Goal: Task Accomplishment & Management: Use online tool/utility

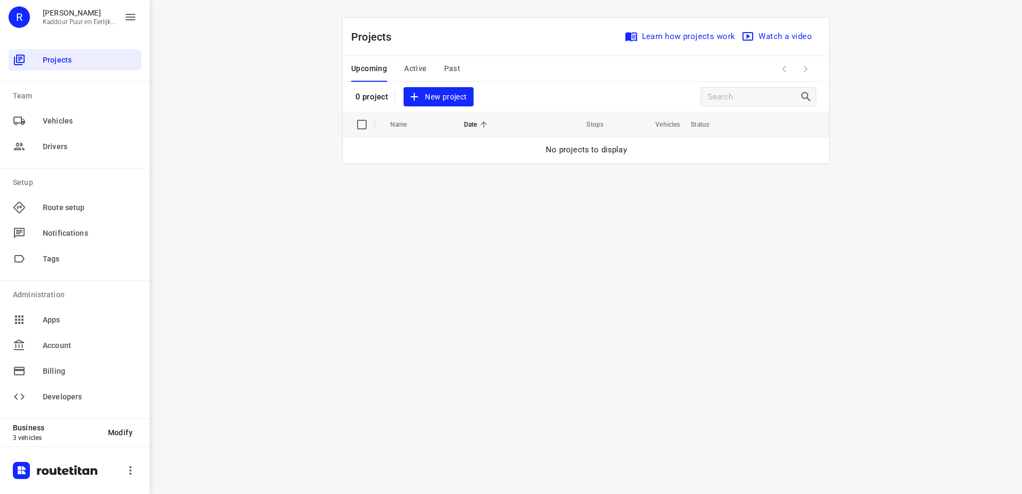
click at [424, 69] on span "Active" at bounding box center [415, 68] width 22 height 13
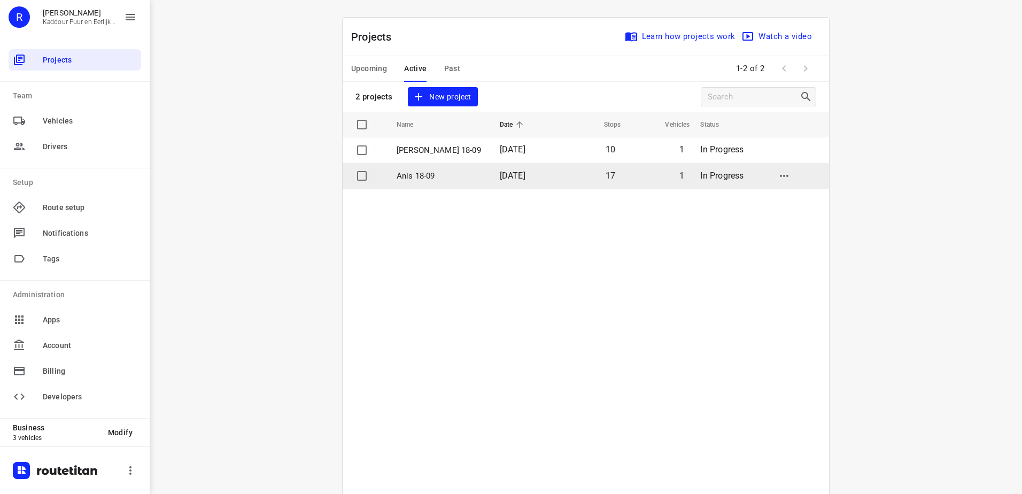
click at [500, 171] on span "[DATE]" at bounding box center [513, 175] width 26 height 10
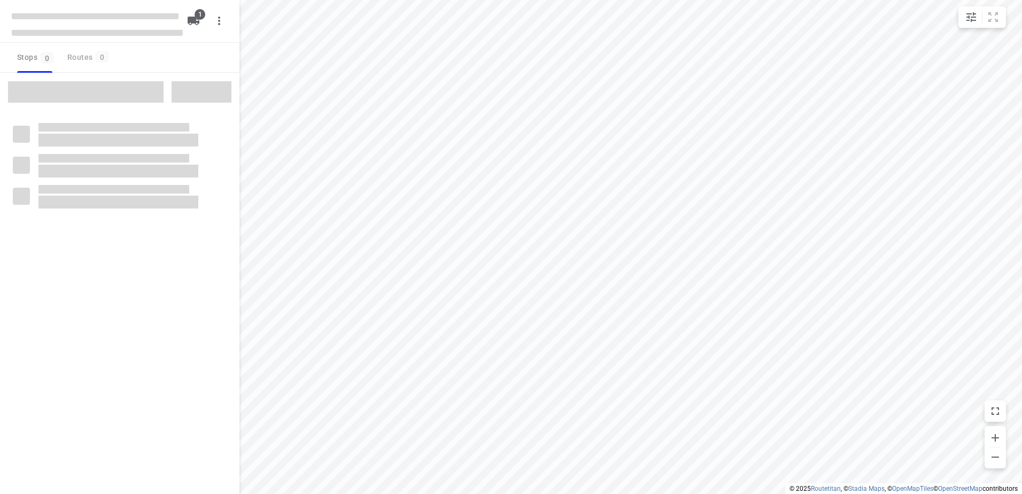
type input "distance"
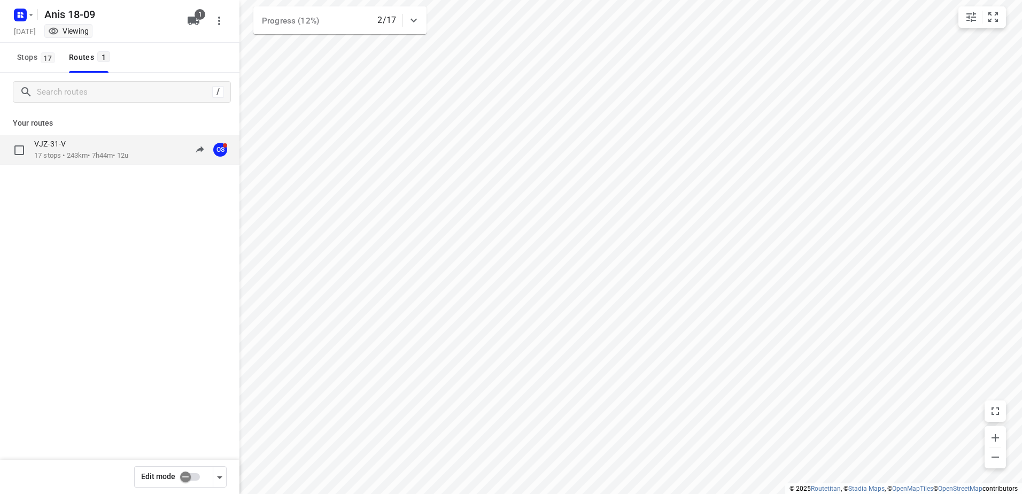
click at [149, 152] on div "10:09-18:03" at bounding box center [175, 150] width 53 height 22
click at [146, 158] on div "VJZ-31-V 17 stops • 243km • 7h44m • 12u 10:09-18:03 OS" at bounding box center [136, 150] width 205 height 22
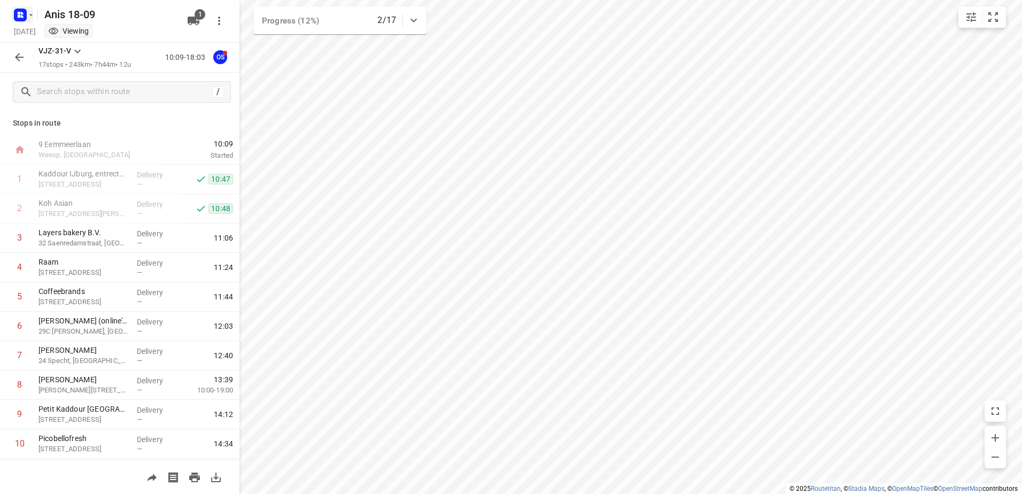
click at [22, 17] on icon "button" at bounding box center [22, 16] width 3 height 3
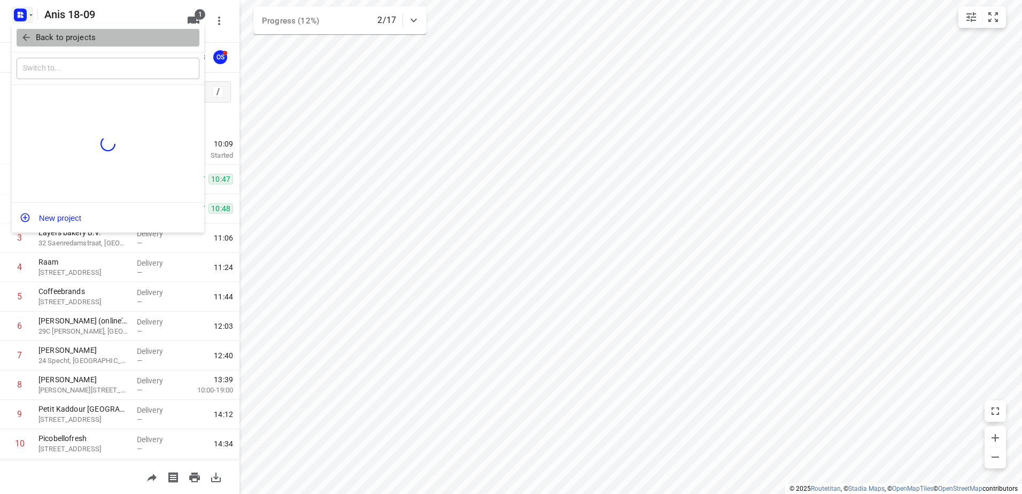
click at [37, 34] on p "Back to projects" at bounding box center [66, 38] width 60 height 12
